Goal: Task Accomplishment & Management: Complete application form

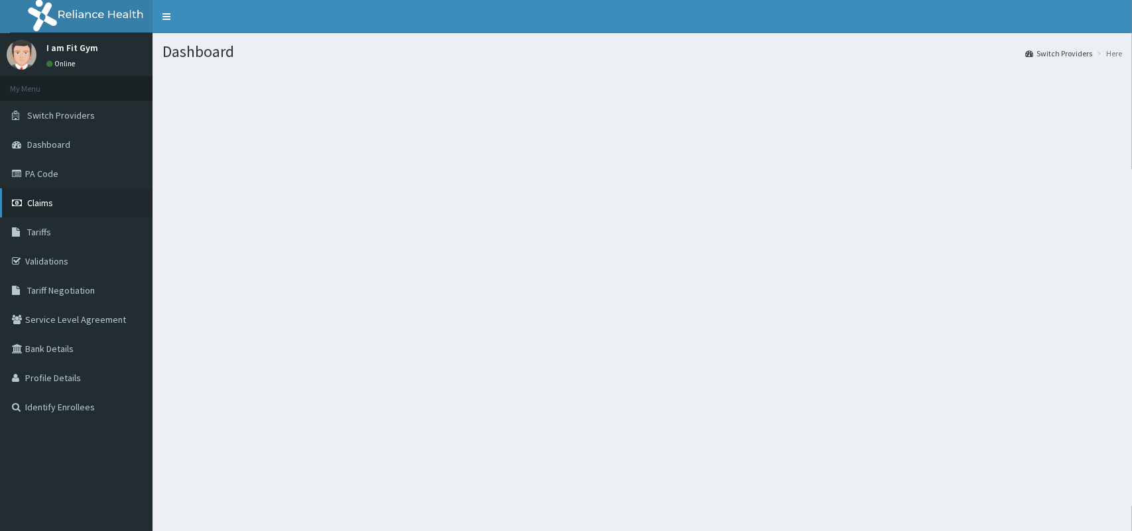
click at [78, 204] on link "Claims" at bounding box center [76, 202] width 153 height 29
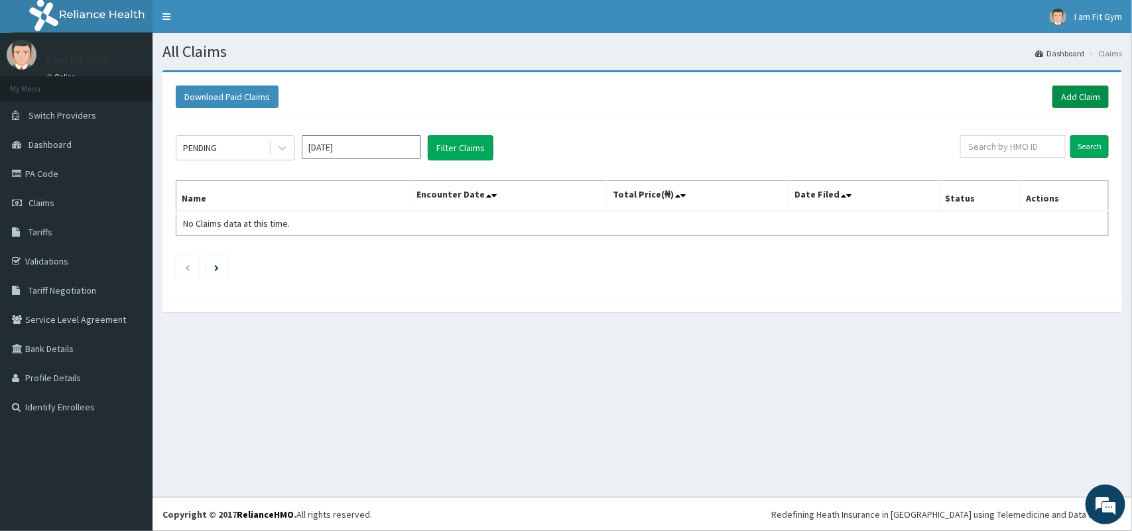
click at [1081, 103] on link "Add Claim" at bounding box center [1081, 97] width 56 height 23
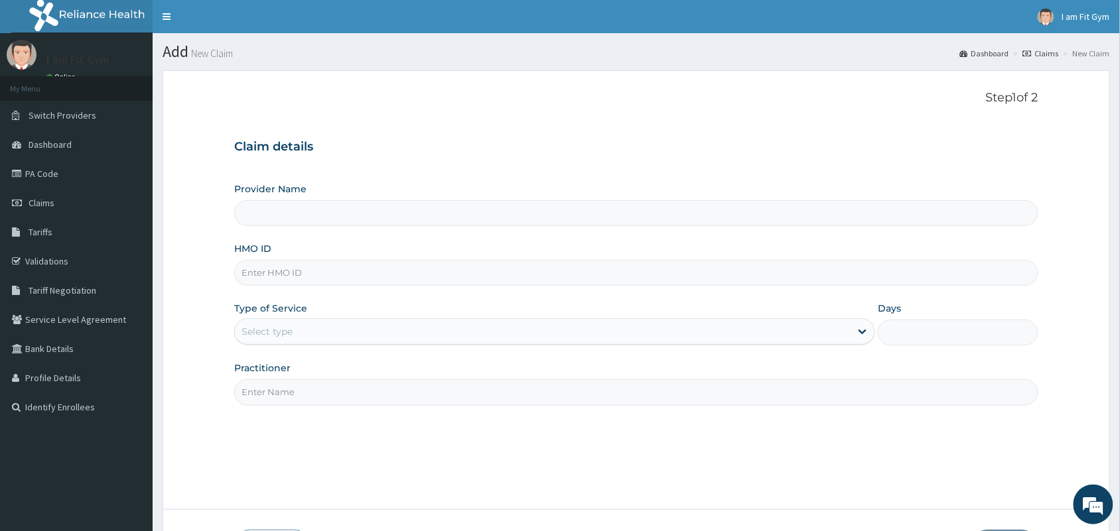
type input "I am Fit Gym - Ajah"
type input "1"
click at [519, 216] on input "I am Fit Gym - Ajah" at bounding box center [636, 213] width 804 height 26
click at [507, 214] on input "I am Fit Gym - Ajah" at bounding box center [636, 213] width 804 height 26
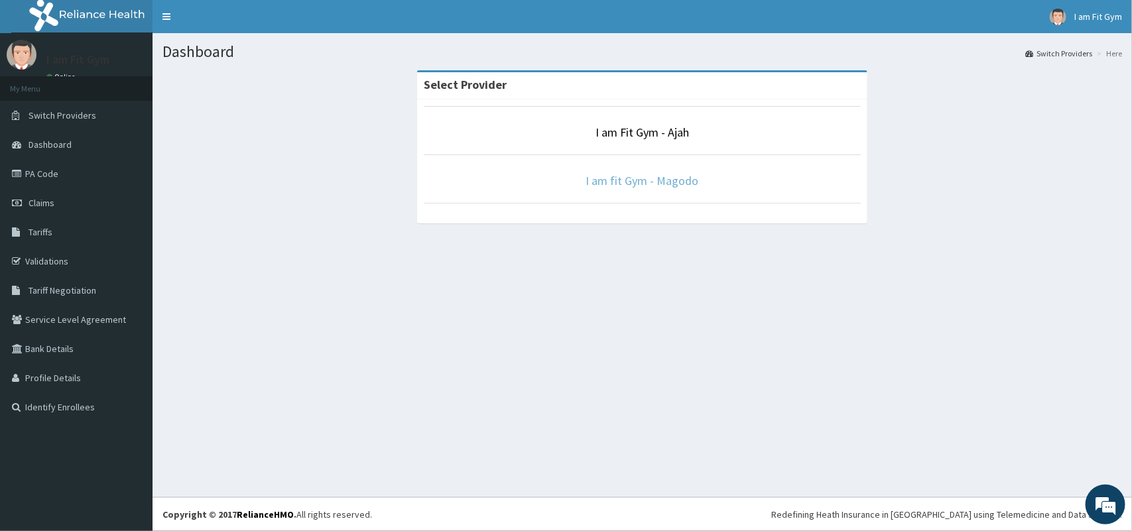
click at [634, 182] on link "I am fit Gym - Magodo" at bounding box center [642, 180] width 113 height 15
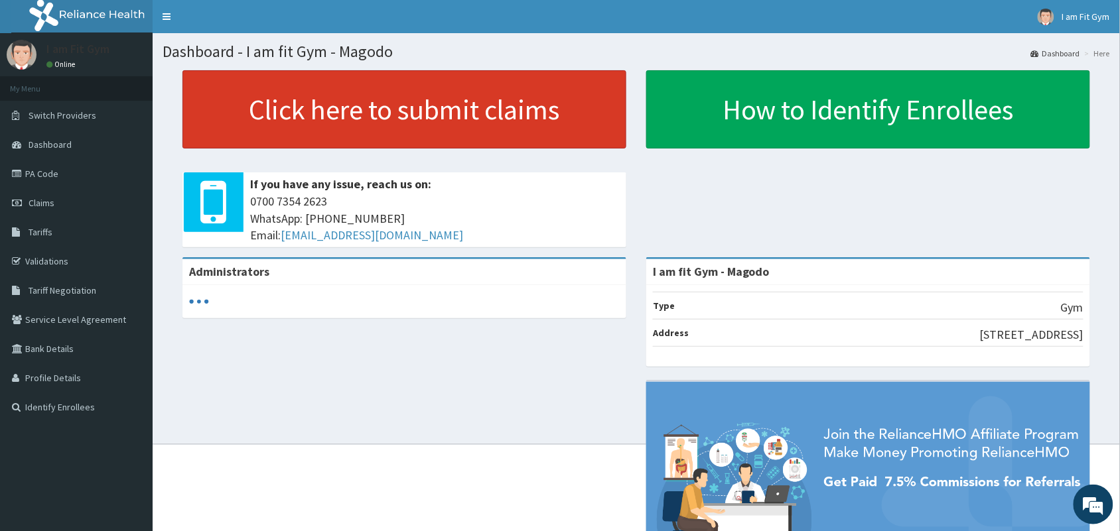
click at [430, 114] on link "Click here to submit claims" at bounding box center [404, 109] width 444 height 78
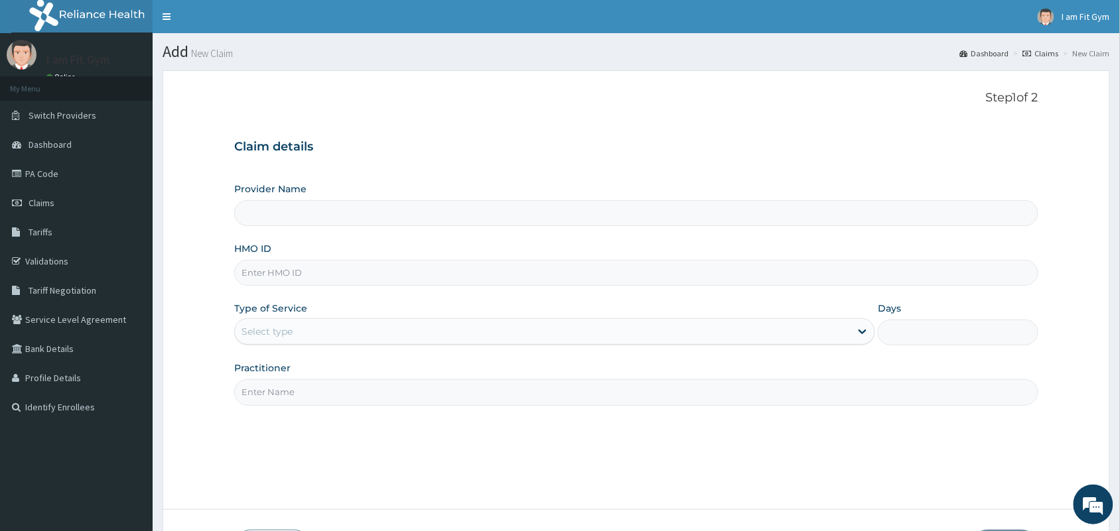
type input "I am fit Gym - Magodo"
type input "1"
click at [320, 267] on input "HMO ID" at bounding box center [636, 273] width 804 height 26
type input "pil/10009/d"
click at [375, 400] on input "Practitioner" at bounding box center [636, 392] width 804 height 26
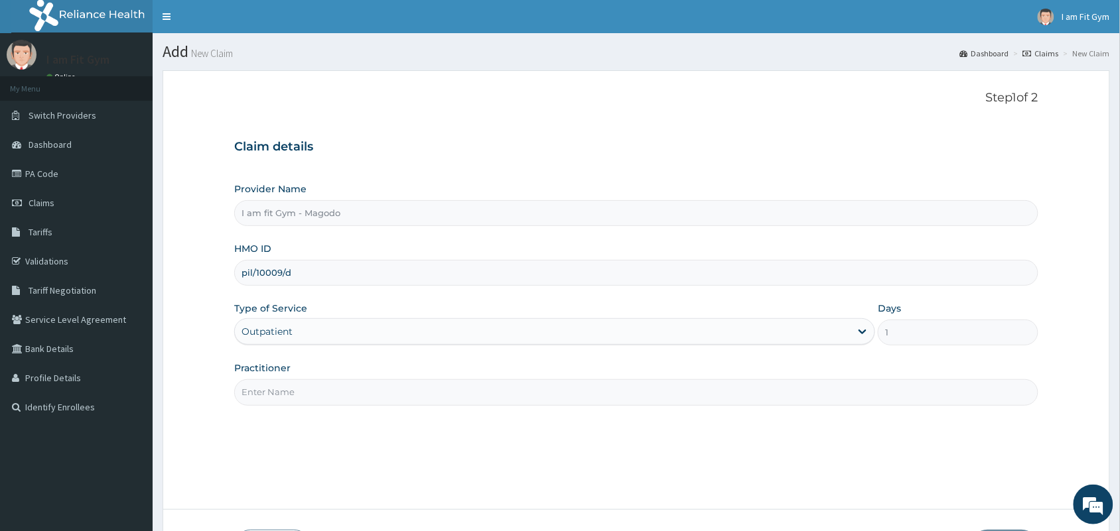
type input "R"
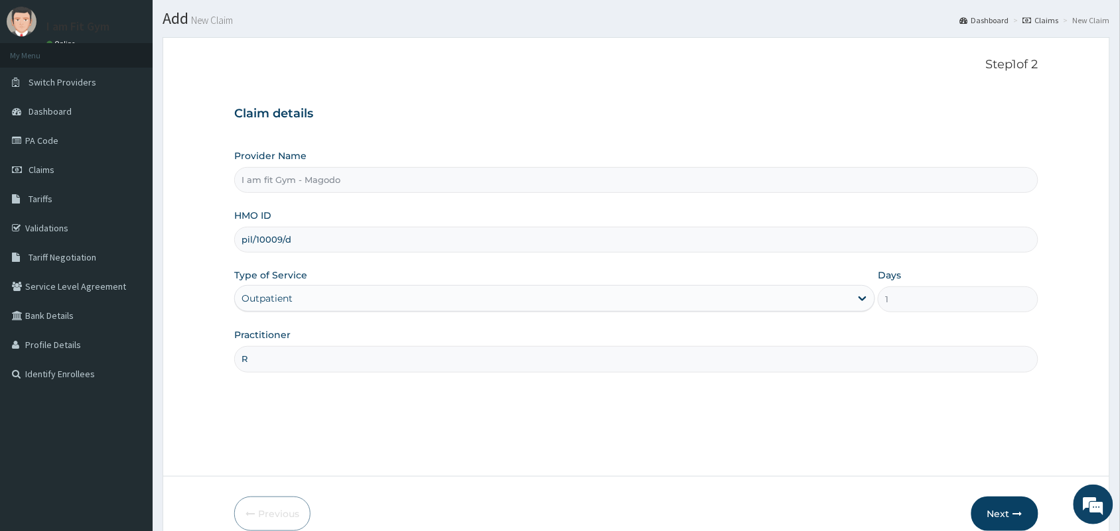
scroll to position [98, 0]
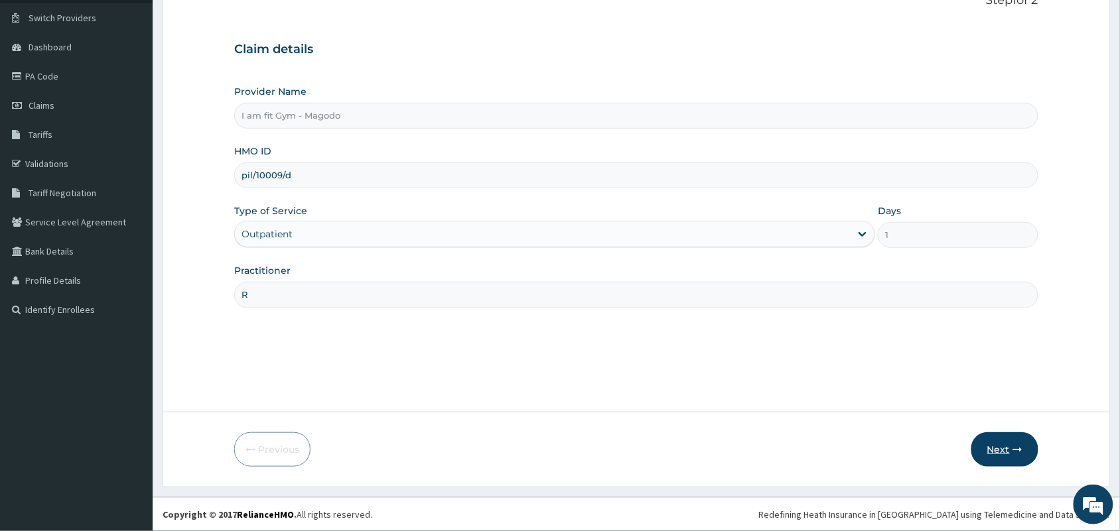
click at [1015, 451] on icon "button" at bounding box center [1017, 449] width 9 height 9
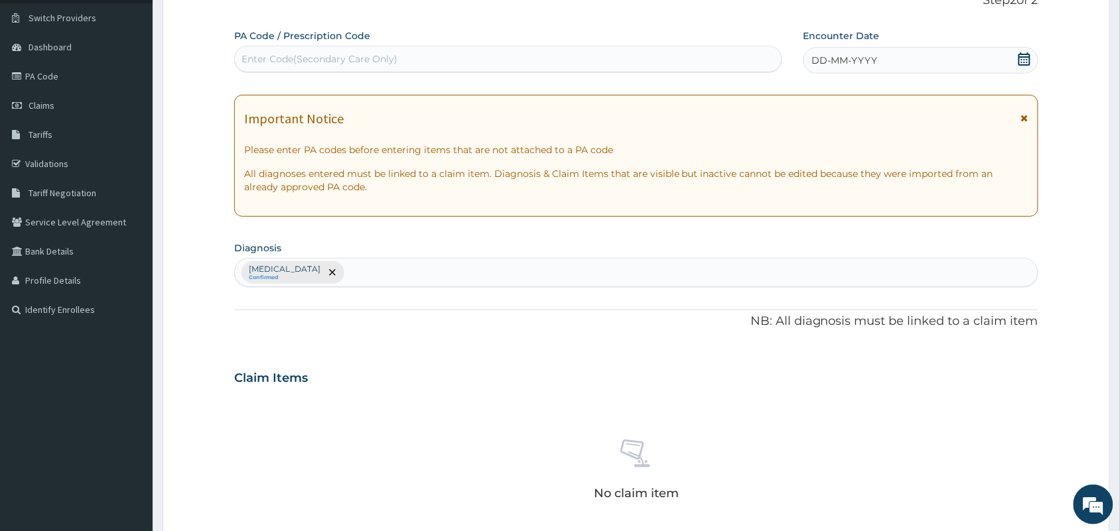
click at [1021, 64] on icon at bounding box center [1023, 58] width 13 height 13
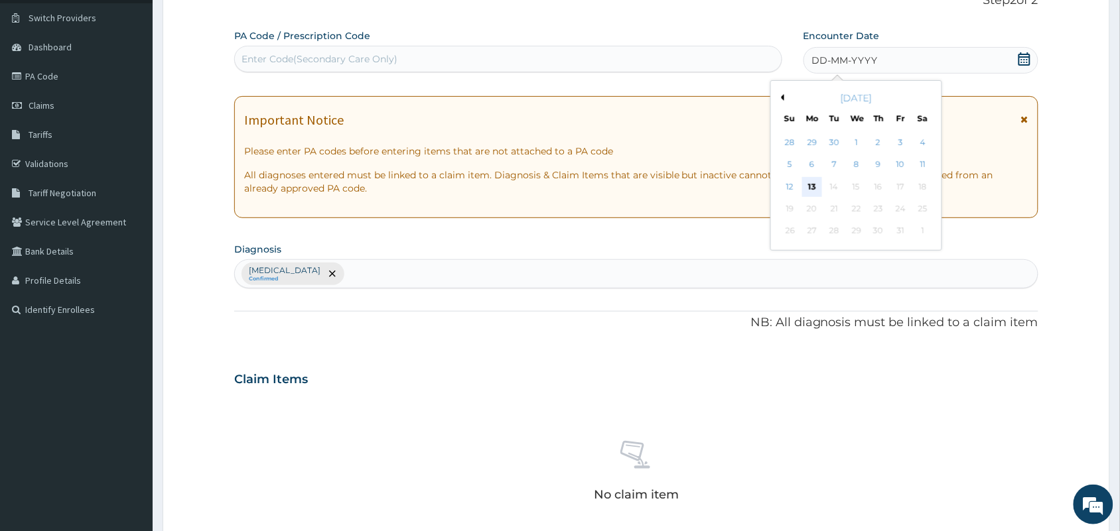
click at [809, 182] on div "13" at bounding box center [812, 187] width 20 height 20
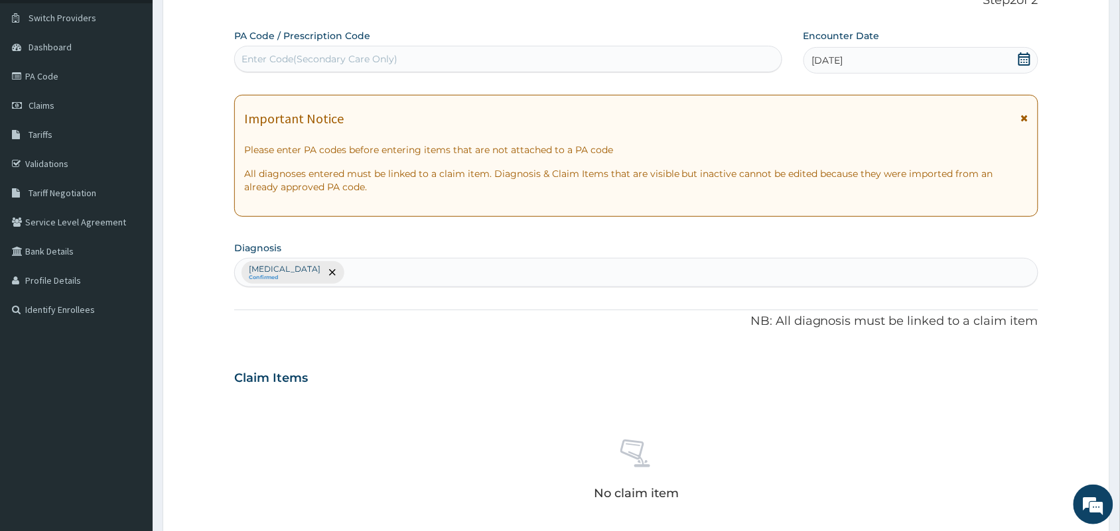
click at [474, 70] on div "Enter Code(Secondary Care Only)" at bounding box center [508, 59] width 548 height 27
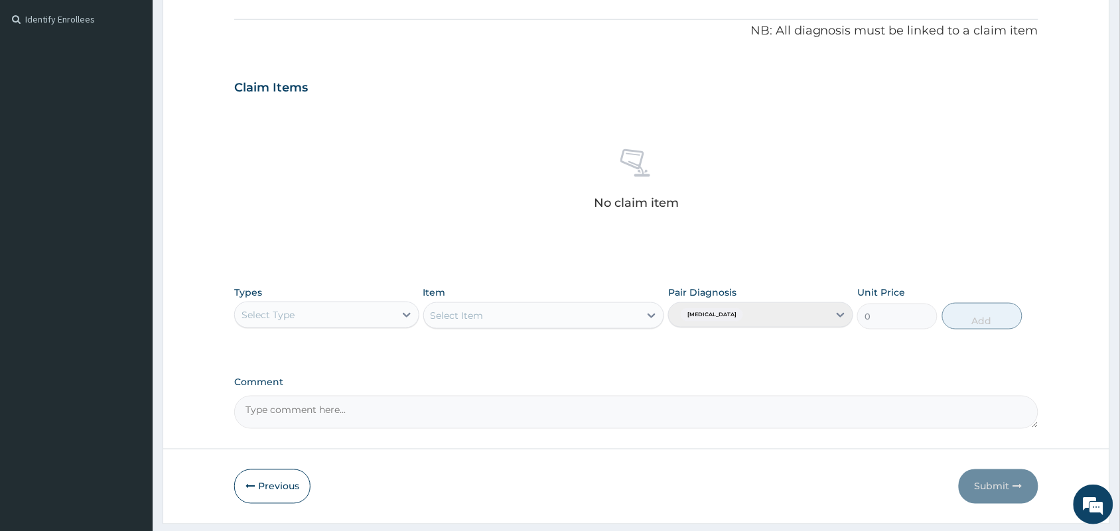
scroll to position [400, 0]
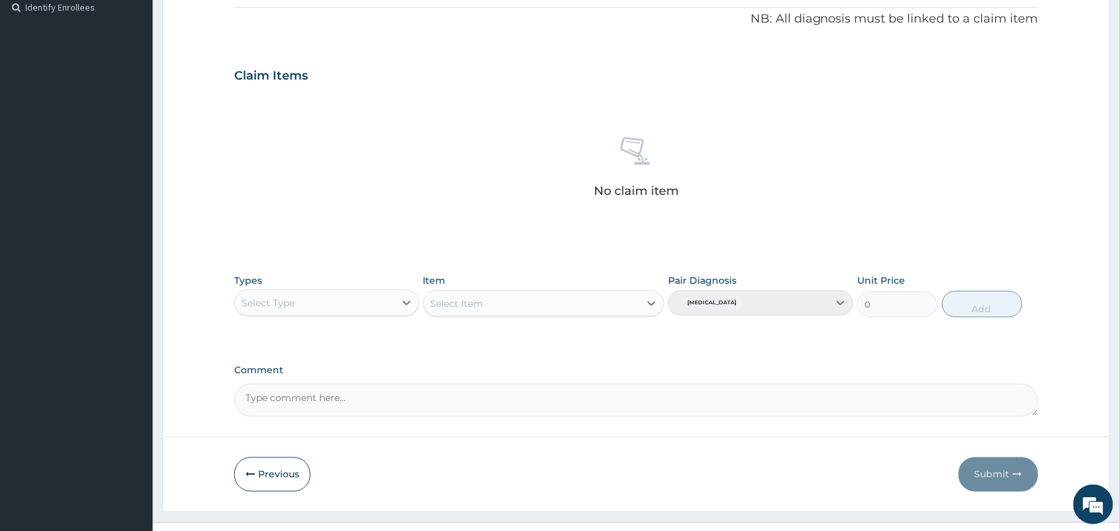
type input "PA/442C75"
click at [313, 305] on div "Select Type" at bounding box center [315, 303] width 160 height 21
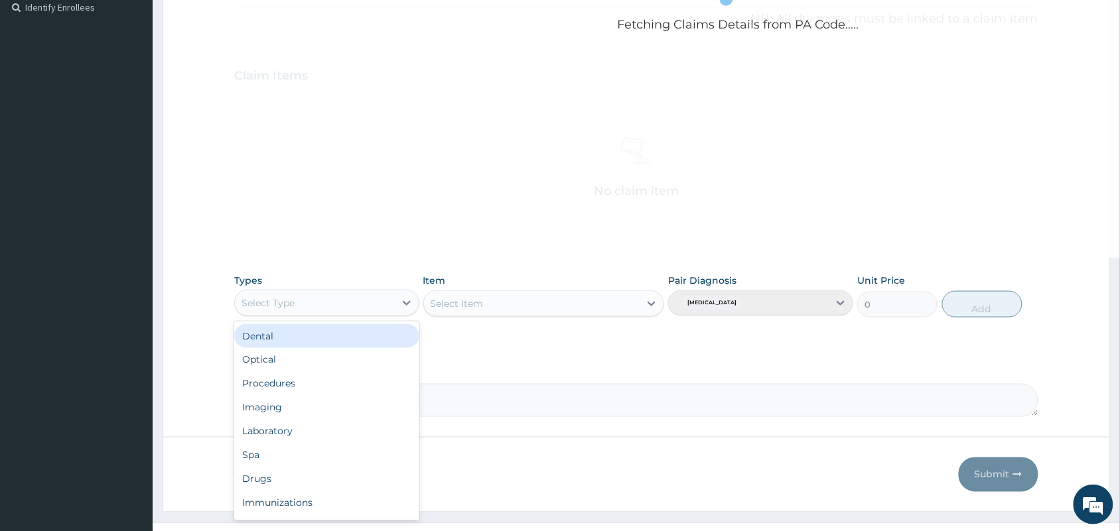
type input "g"
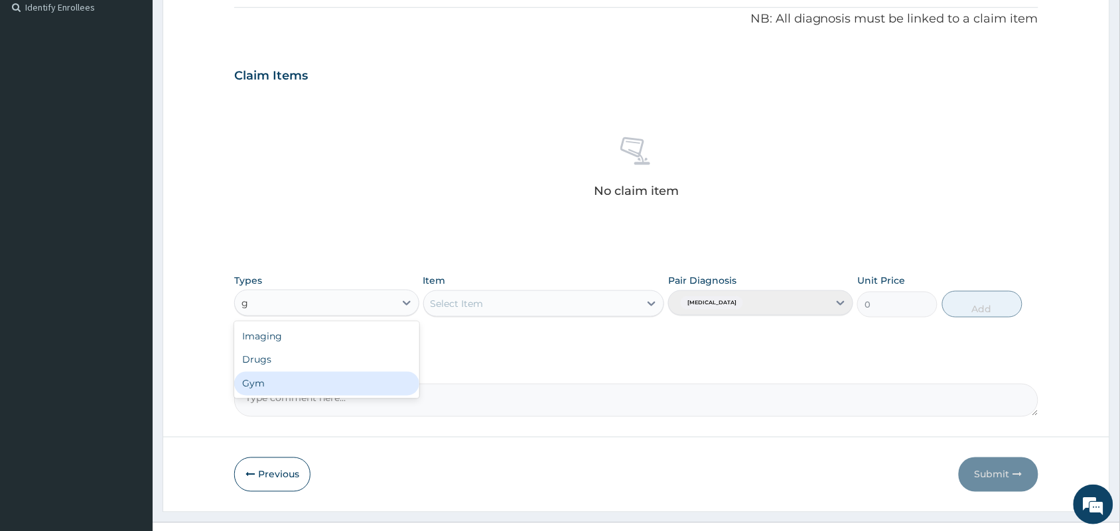
click at [350, 386] on div "Gym" at bounding box center [326, 384] width 185 height 24
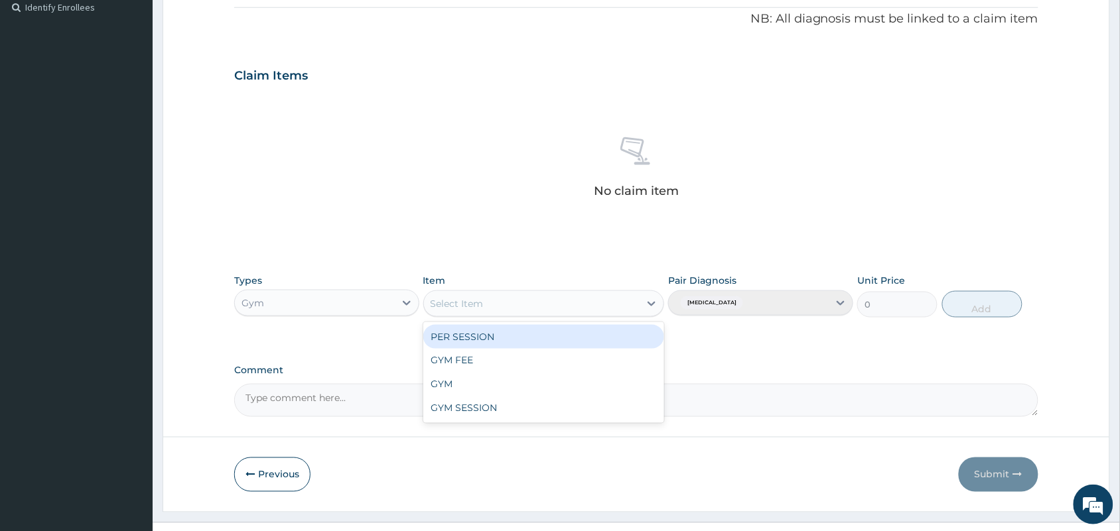
click at [494, 309] on div "Select Item" at bounding box center [532, 303] width 216 height 21
click at [503, 329] on div "PER SESSION" at bounding box center [543, 337] width 241 height 24
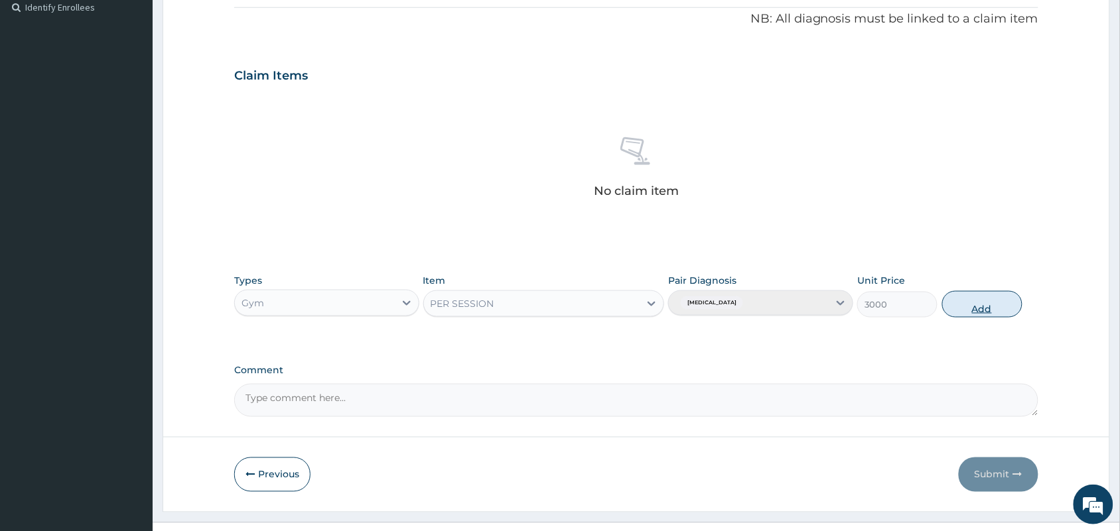
click at [987, 310] on button "Add" at bounding box center [982, 304] width 80 height 27
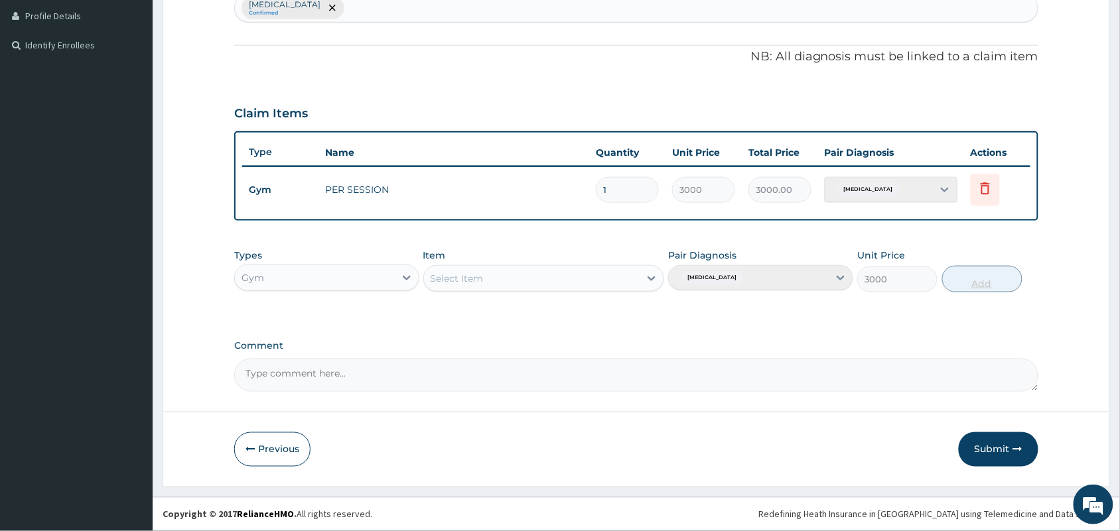
type input "0"
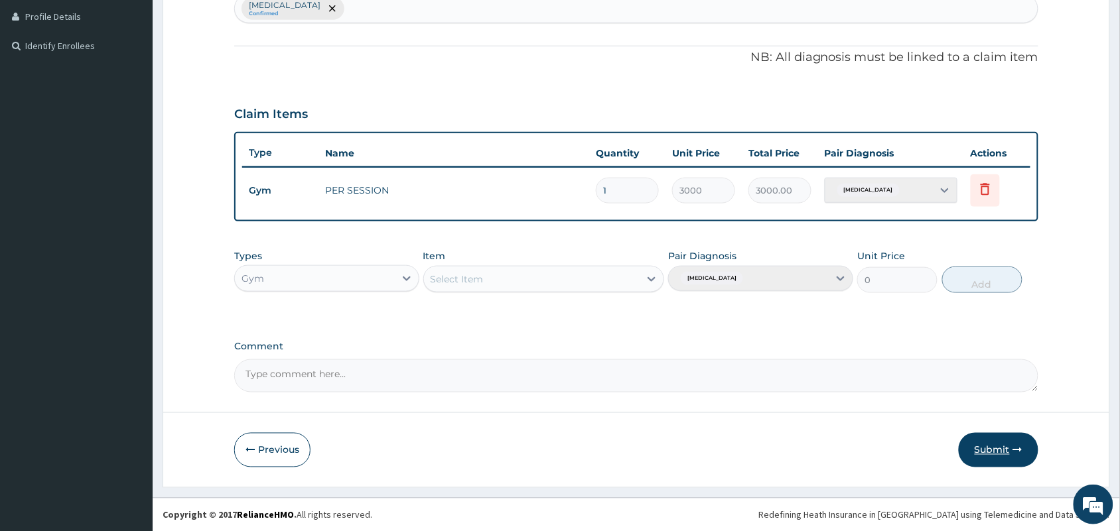
click at [998, 438] on button "Submit" at bounding box center [998, 450] width 80 height 34
